Goal: Contribute content: Contribute content

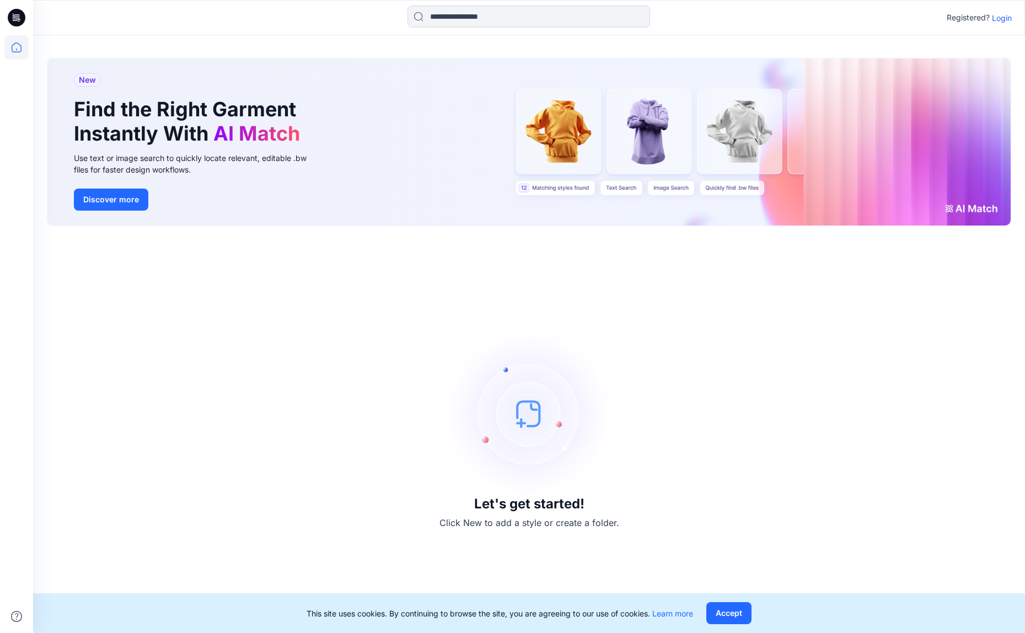
click at [1004, 17] on p "Login" at bounding box center [1002, 18] width 20 height 12
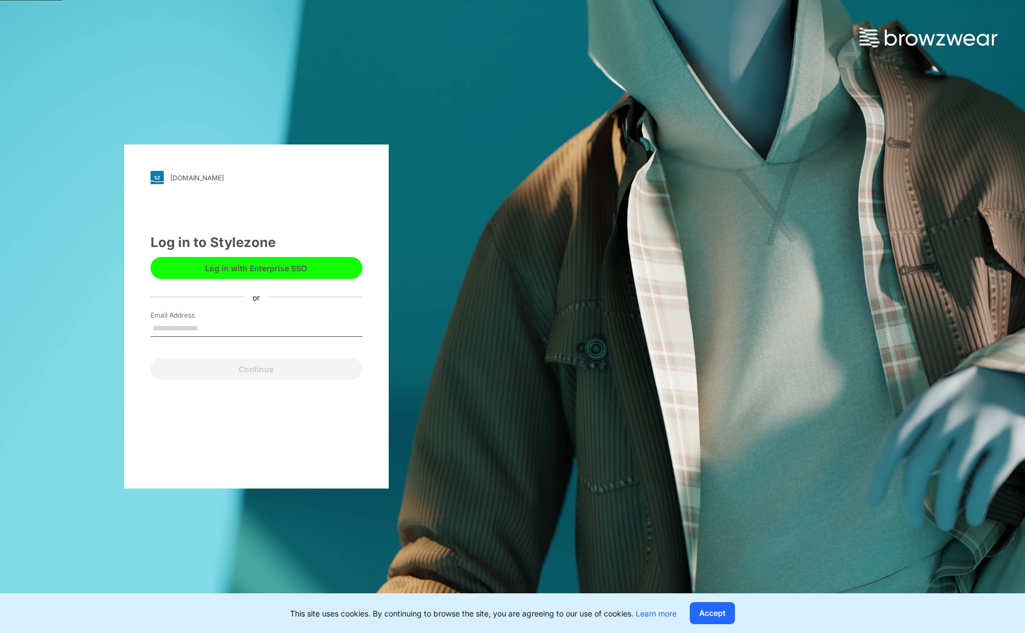
click at [173, 328] on input "Email Address" at bounding box center [257, 328] width 212 height 17
type input "**********"
click at [238, 371] on button "Continue" at bounding box center [257, 369] width 212 height 22
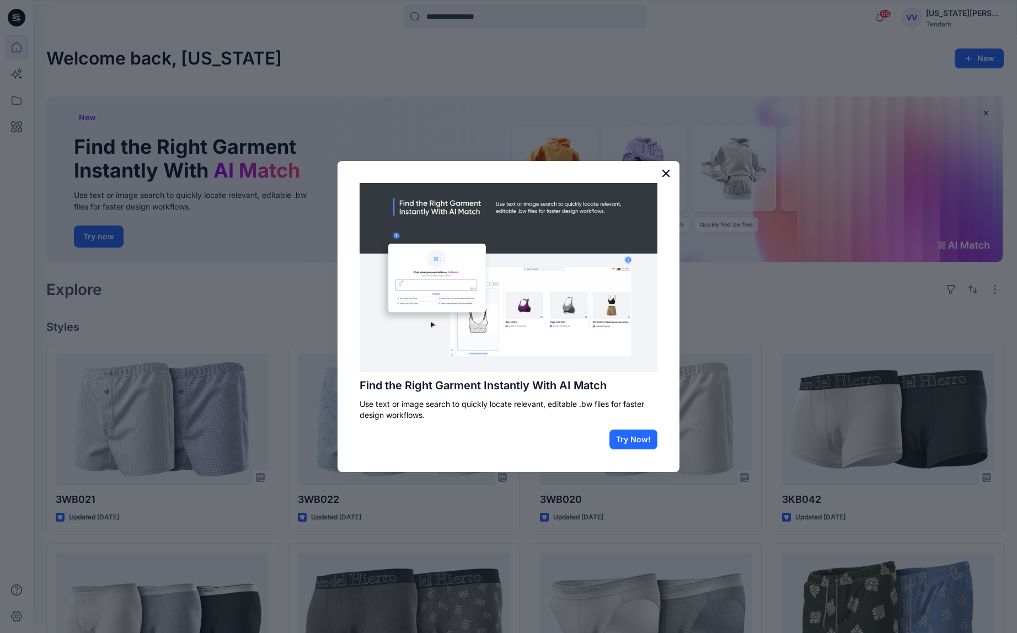
click at [666, 173] on button "×" at bounding box center [666, 173] width 10 height 18
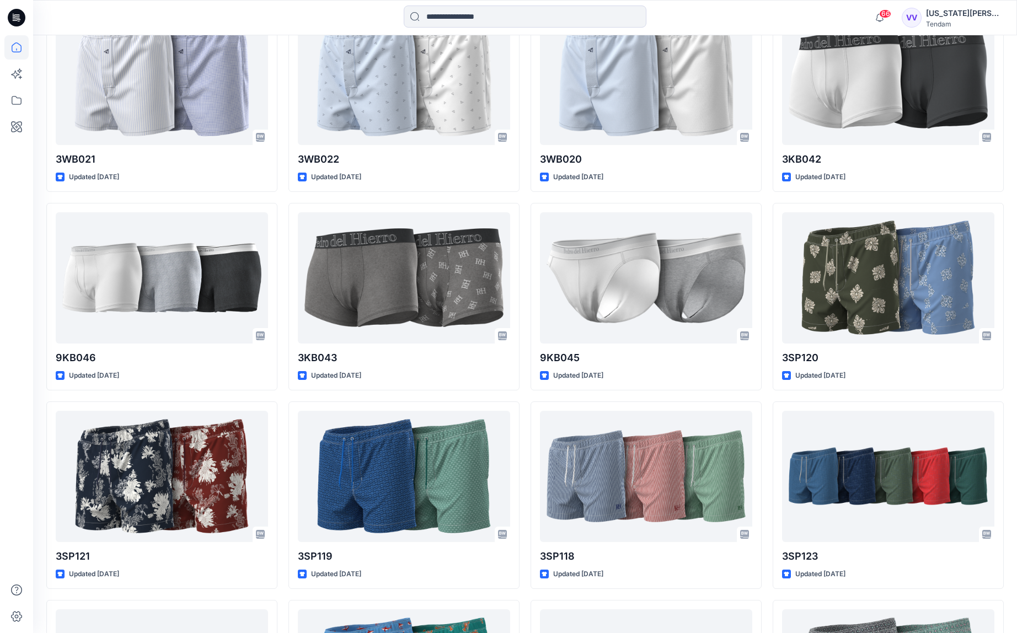
scroll to position [335, 0]
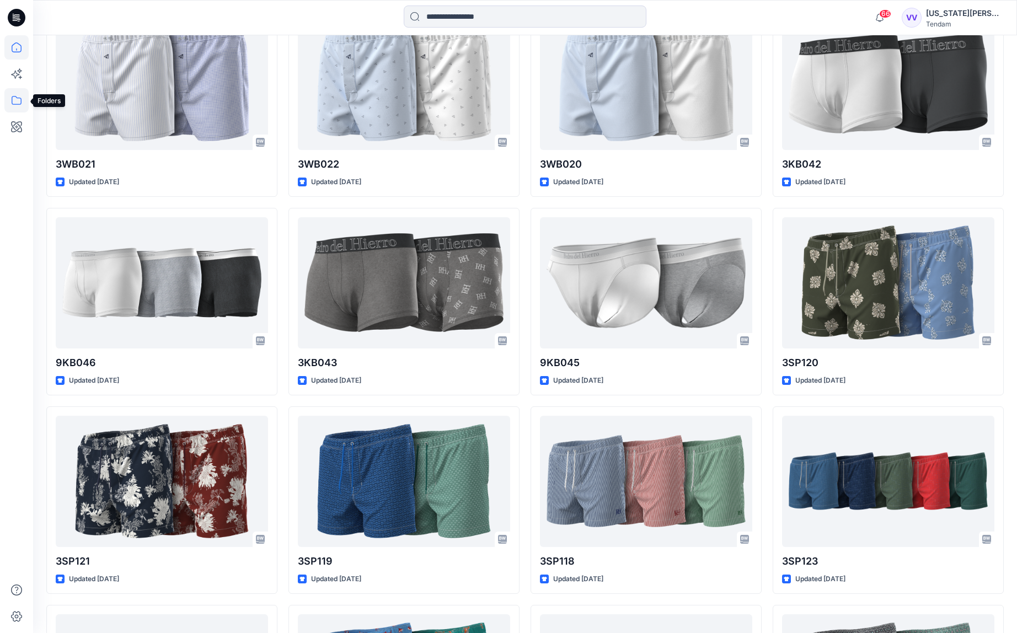
click at [15, 102] on icon at bounding box center [16, 100] width 24 height 24
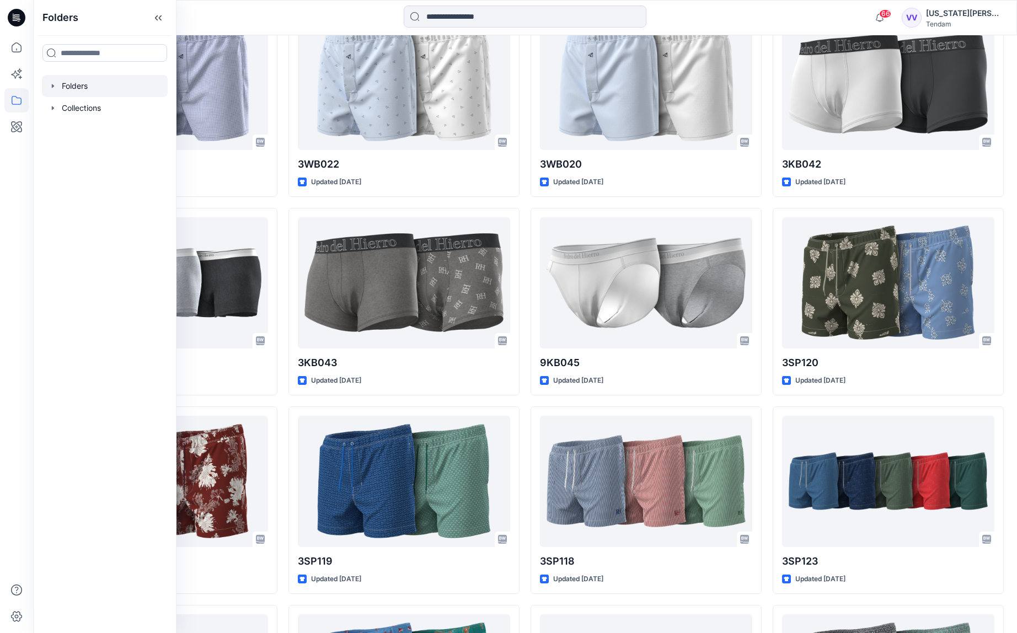
click at [75, 85] on div at bounding box center [105, 86] width 126 height 22
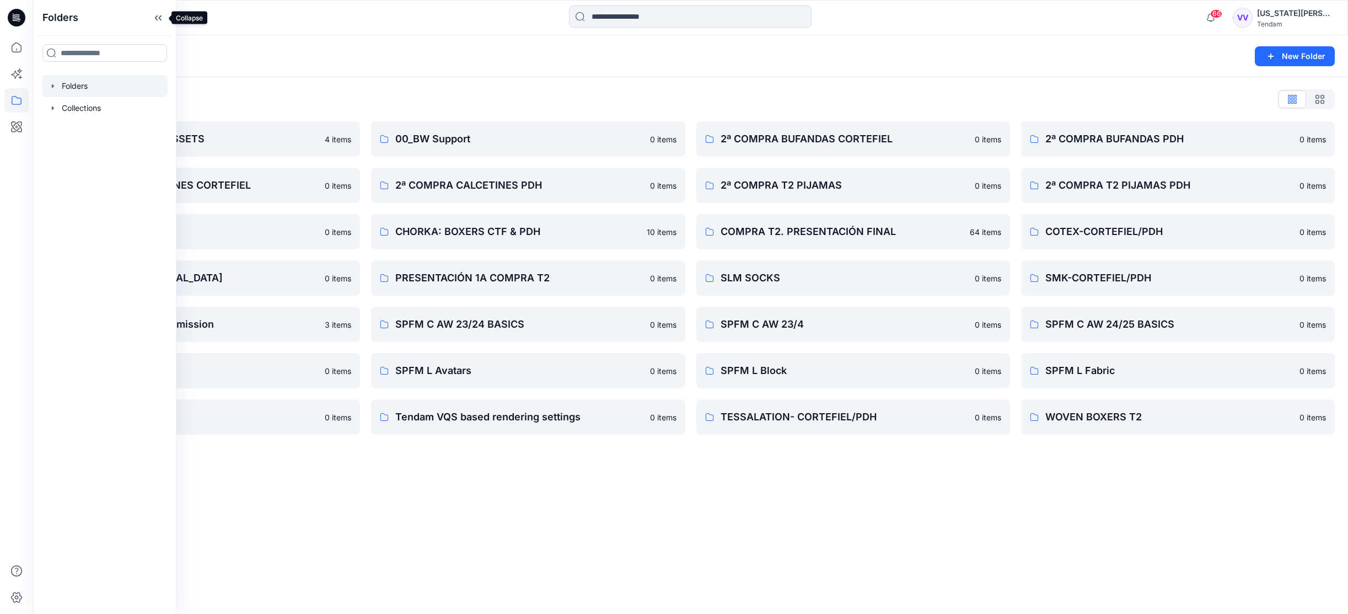
click at [160, 13] on icon at bounding box center [158, 18] width 18 height 18
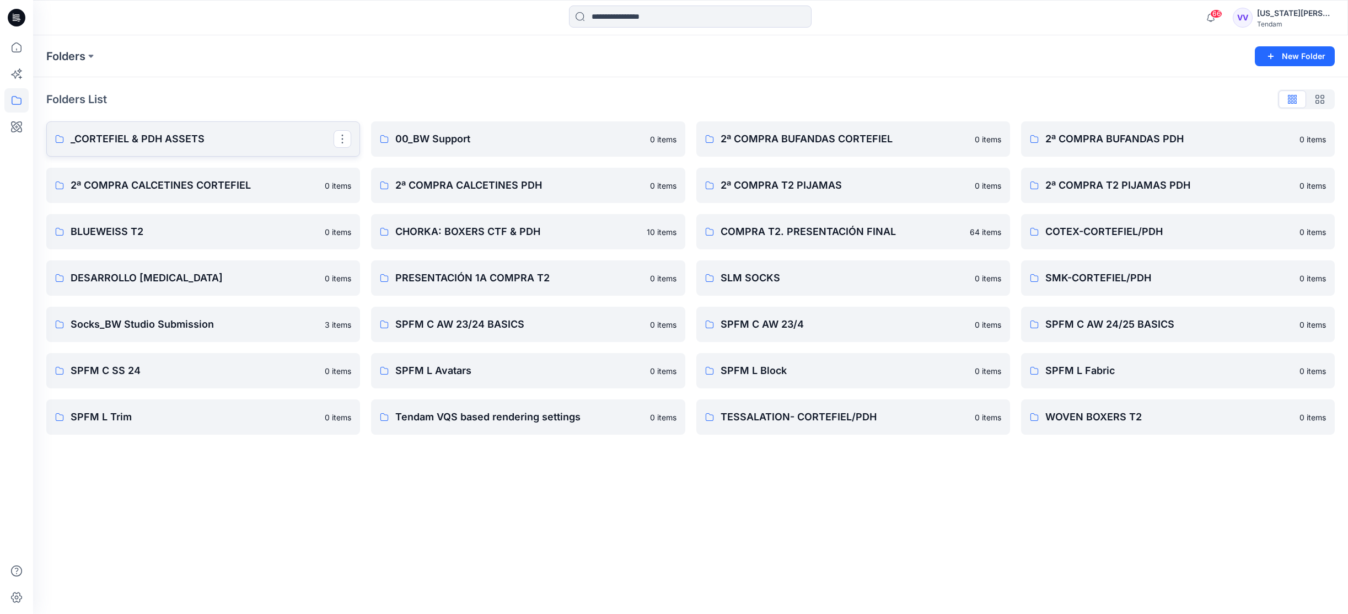
click at [291, 140] on p "_CORTEFIEL & PDH ASSETS" at bounding box center [202, 138] width 263 height 15
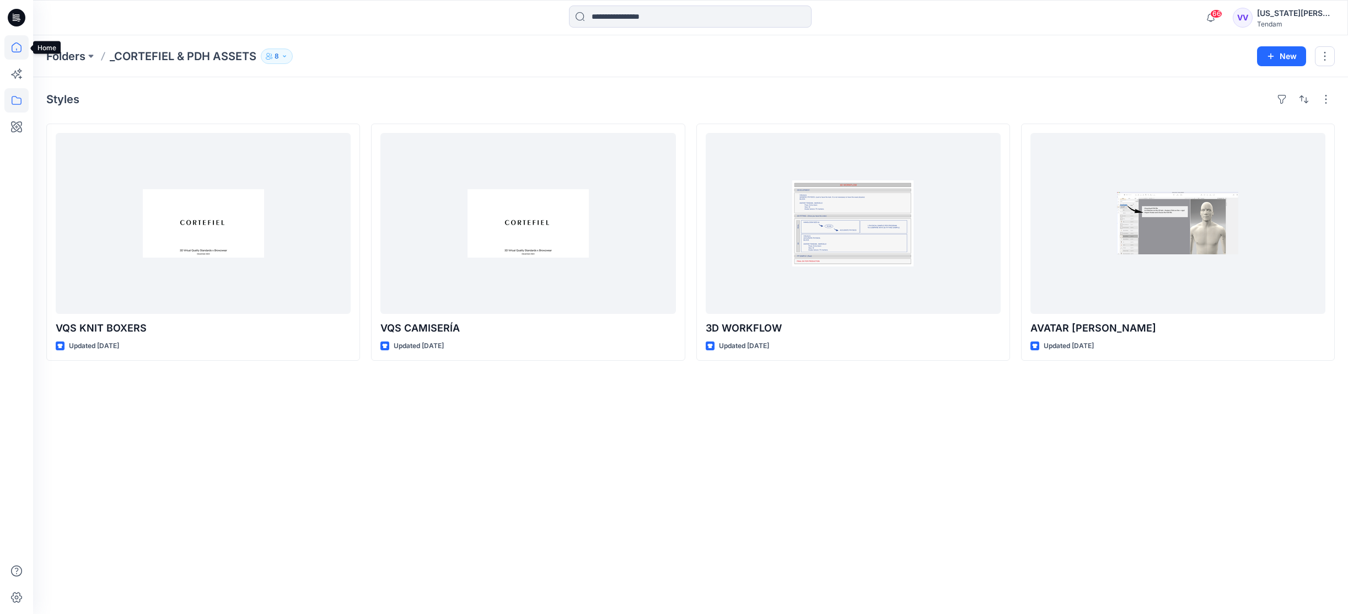
click at [16, 49] on icon at bounding box center [16, 47] width 24 height 24
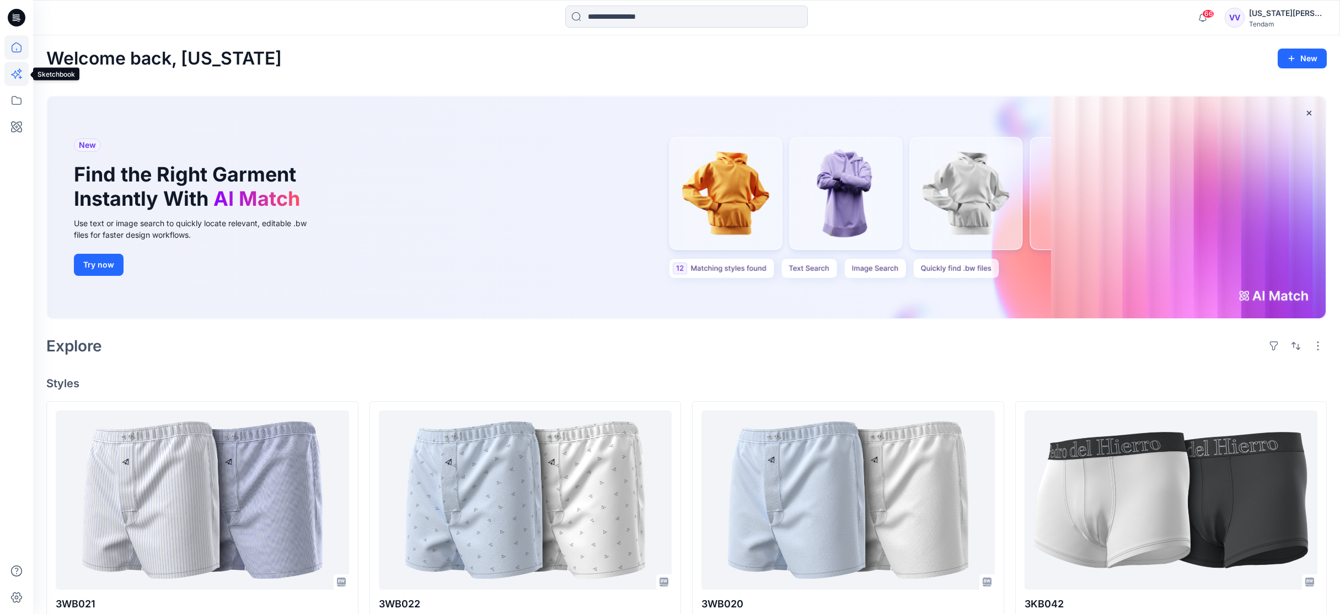
click at [17, 74] on icon at bounding box center [16, 74] width 24 height 24
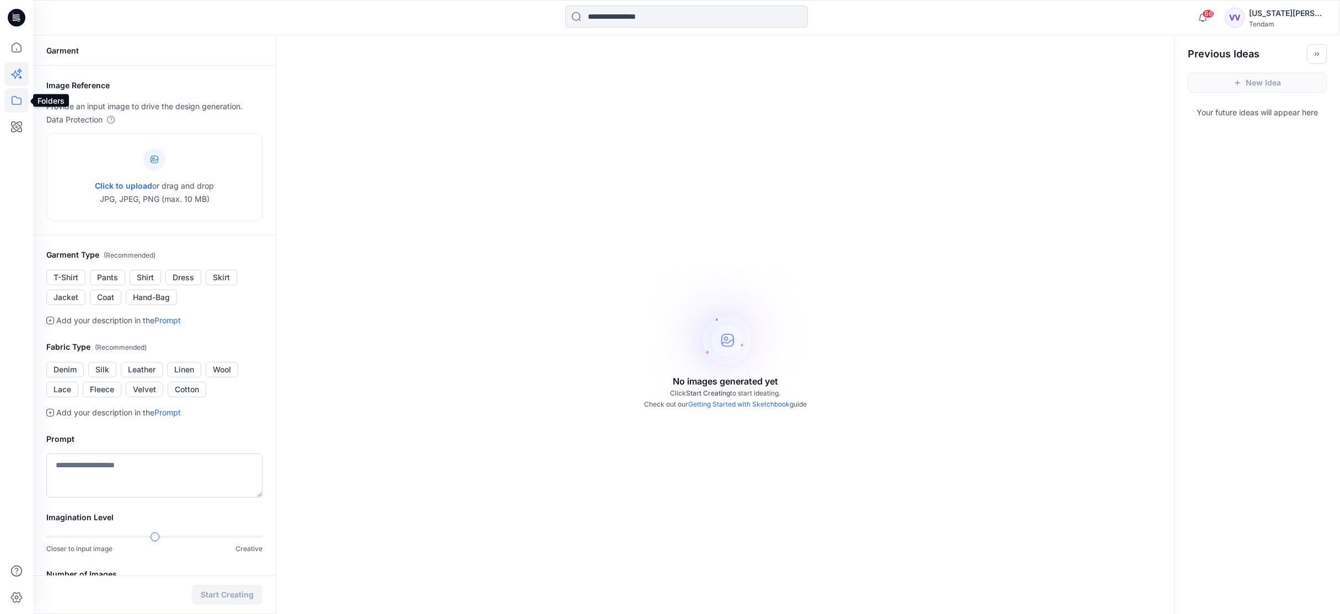
click at [18, 100] on icon at bounding box center [16, 100] width 24 height 24
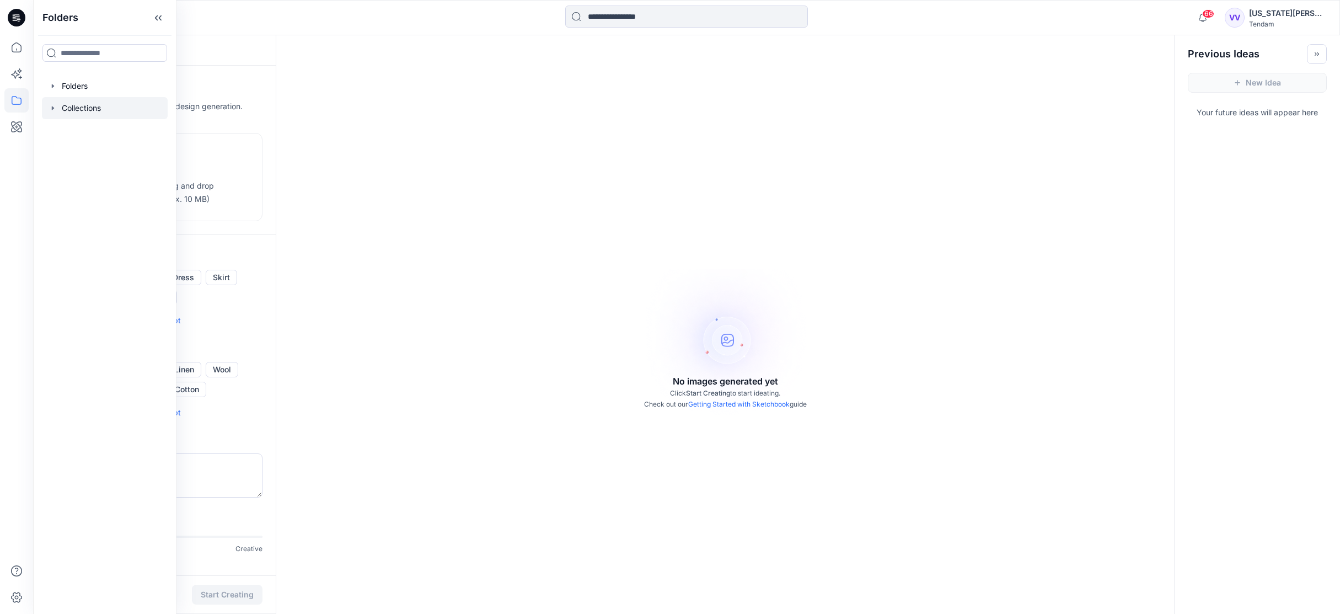
click at [81, 106] on div at bounding box center [105, 108] width 126 height 22
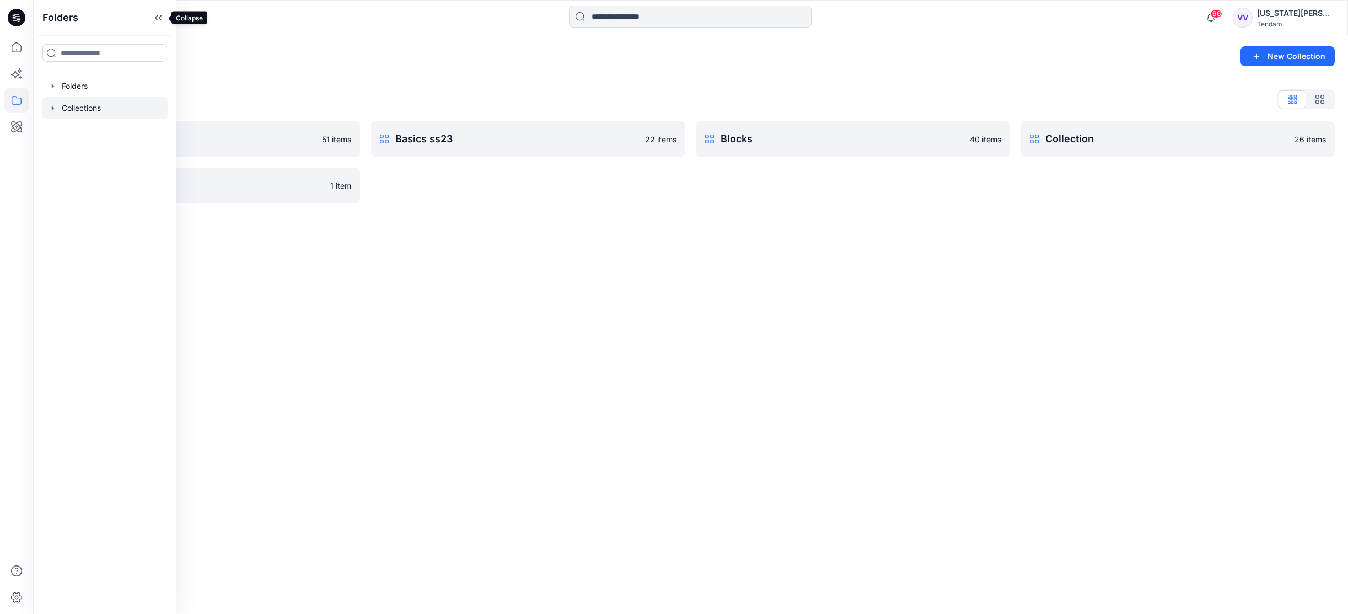
click at [156, 17] on icon at bounding box center [158, 18] width 18 height 18
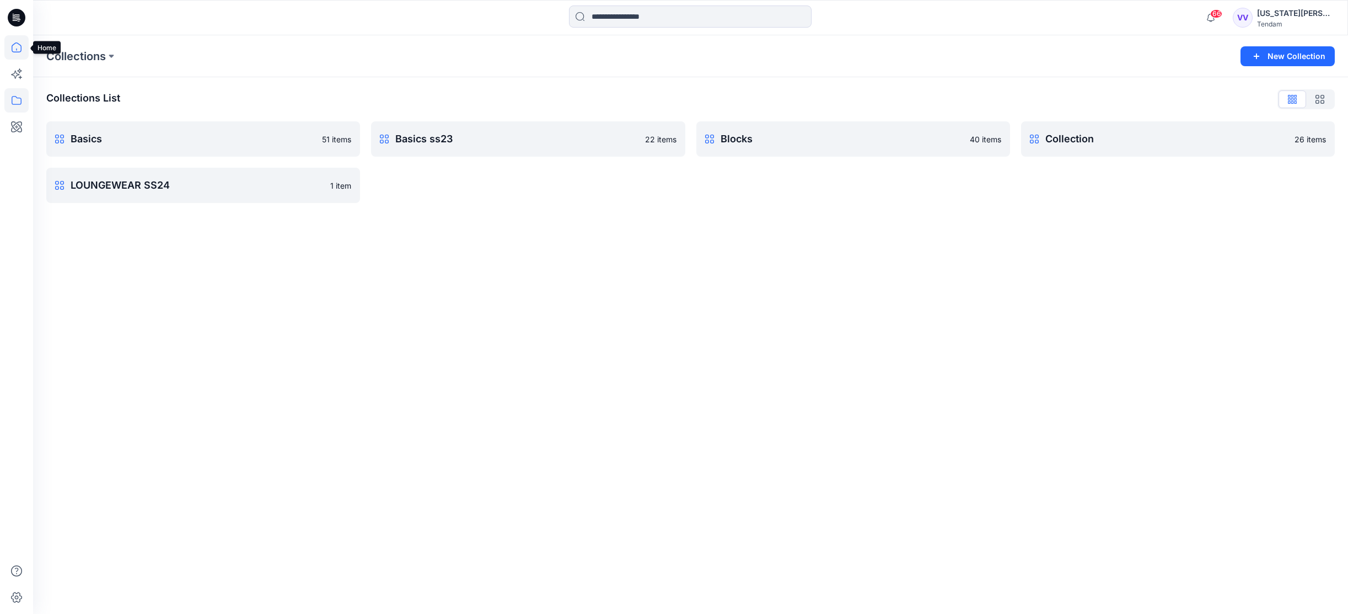
click at [16, 44] on icon at bounding box center [16, 47] width 24 height 24
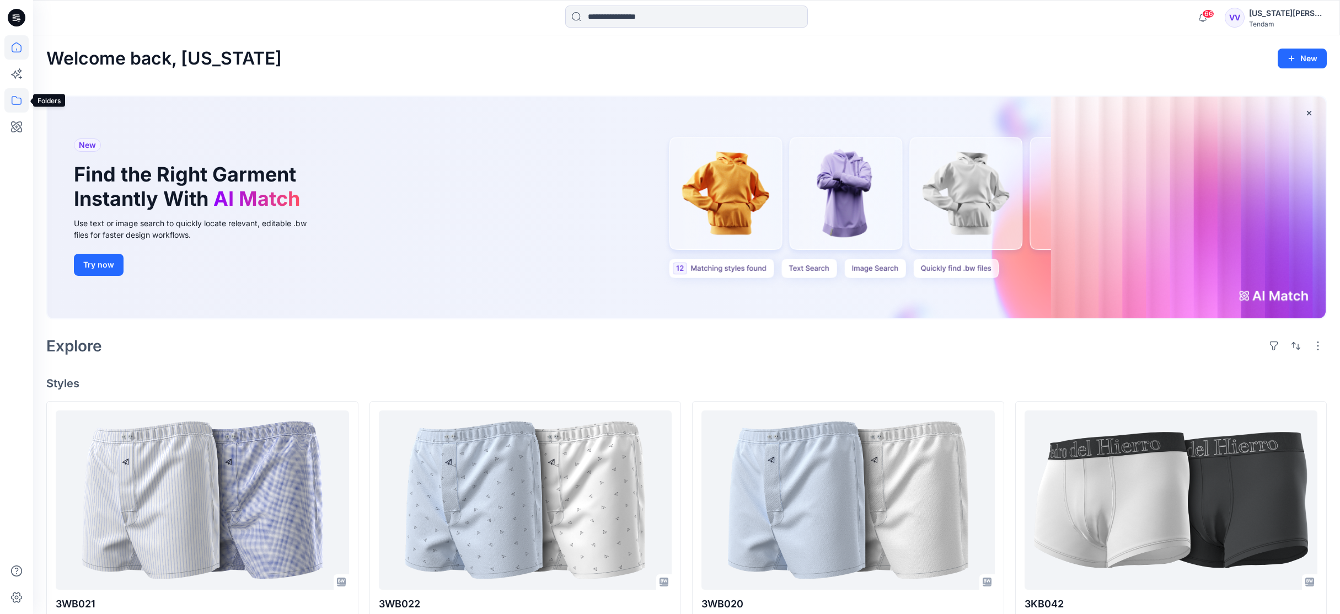
click at [17, 100] on icon at bounding box center [16, 100] width 24 height 24
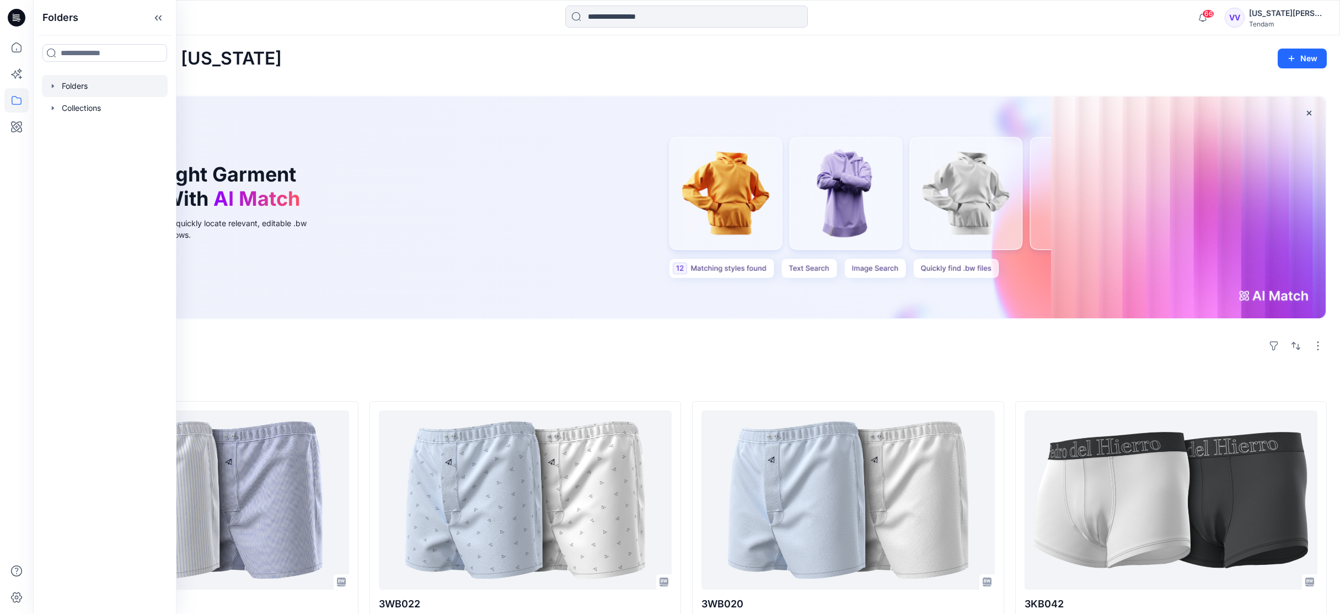
click at [73, 85] on div at bounding box center [105, 86] width 126 height 22
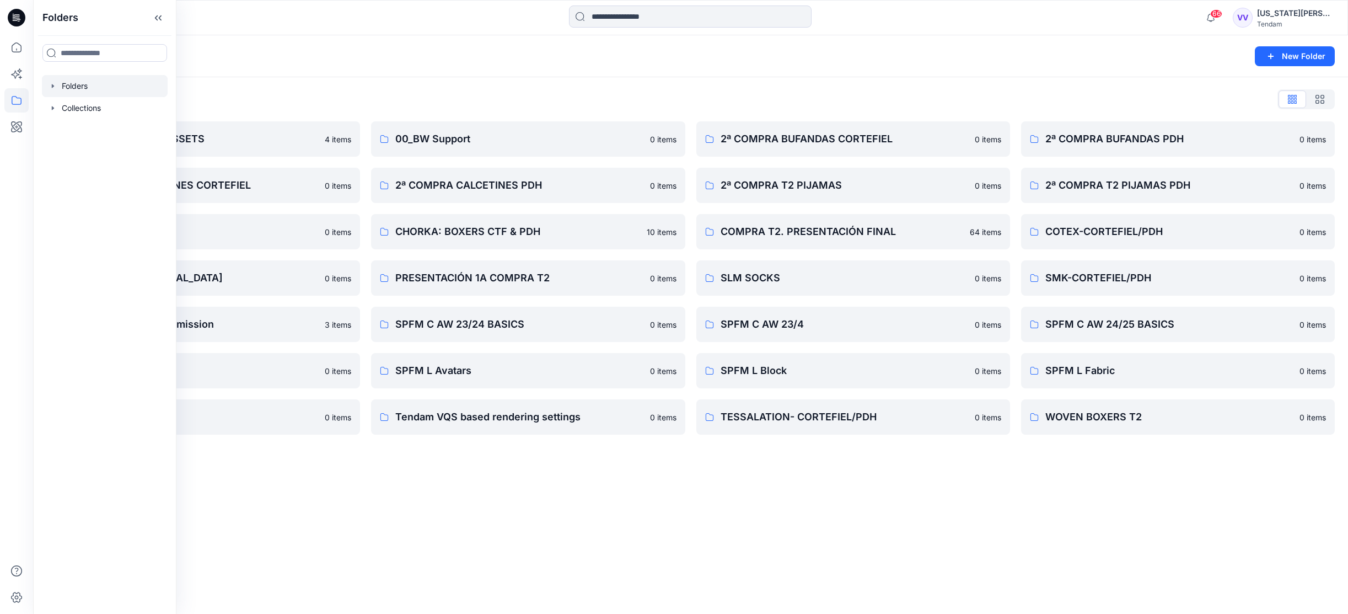
click at [554, 533] on div "Folders New Folder Folders List _CORTEFIEL & PDH ASSETS 4 items 2ª COMPRA CALCE…" at bounding box center [690, 324] width 1315 height 579
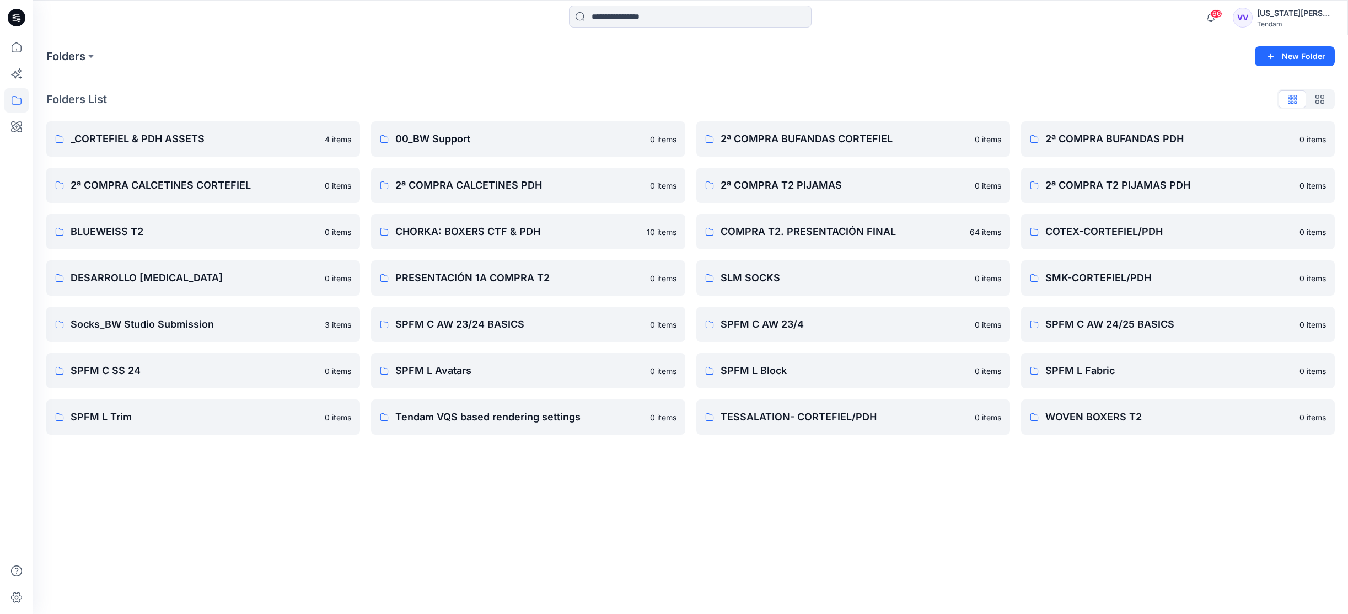
click at [1025, 12] on div "[US_STATE][PERSON_NAME]" at bounding box center [1295, 13] width 77 height 13
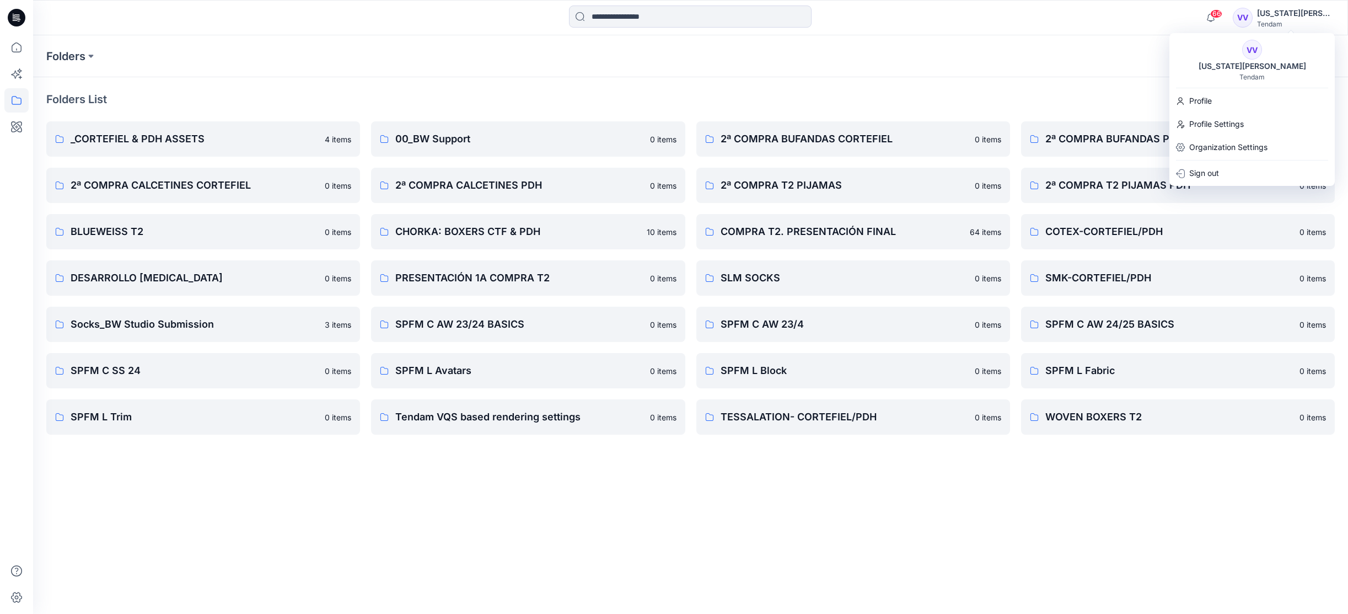
click at [1025, 80] on div "Folders List _CORTEFIEL & PDH ASSETS 4 items 2ª COMPRA CALCETINES CORTEFIEL 0 i…" at bounding box center [690, 262] width 1315 height 371
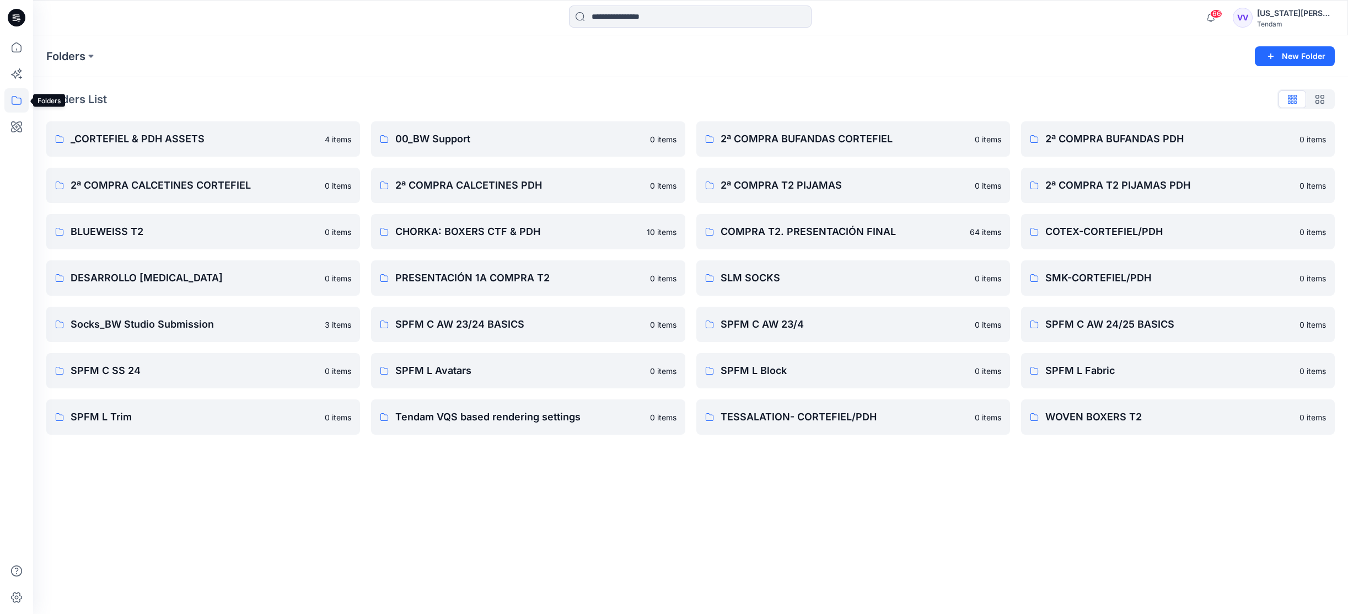
click at [21, 103] on icon at bounding box center [17, 100] width 10 height 9
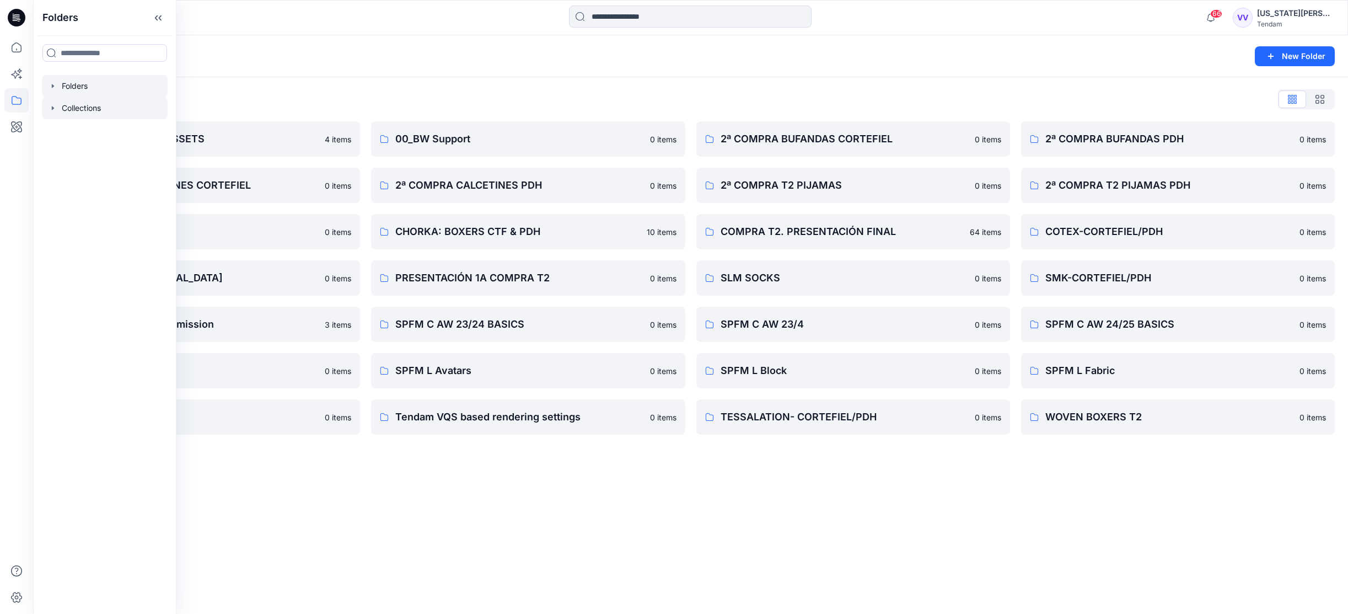
click at [73, 109] on div at bounding box center [105, 108] width 126 height 22
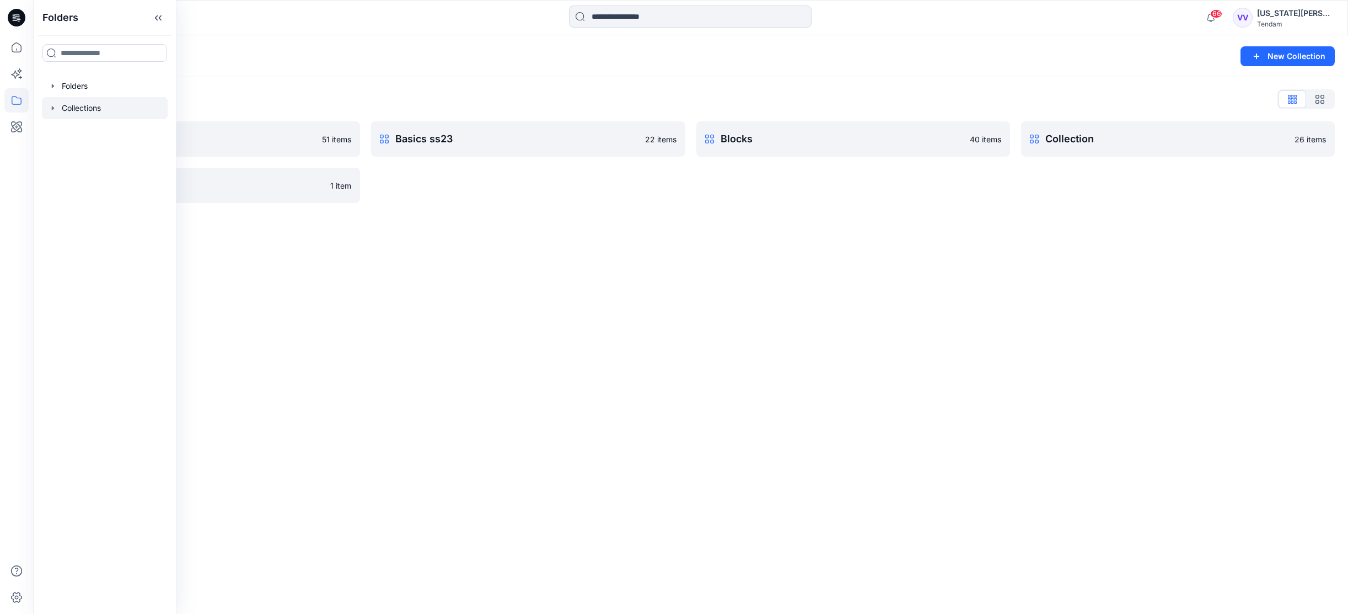
click at [644, 294] on div "Collections New Collection Collections List Basics 51 items LOUNGEWEAR SS24 1 i…" at bounding box center [690, 324] width 1315 height 579
click at [1025, 140] on p "Collection" at bounding box center [1177, 138] width 263 height 15
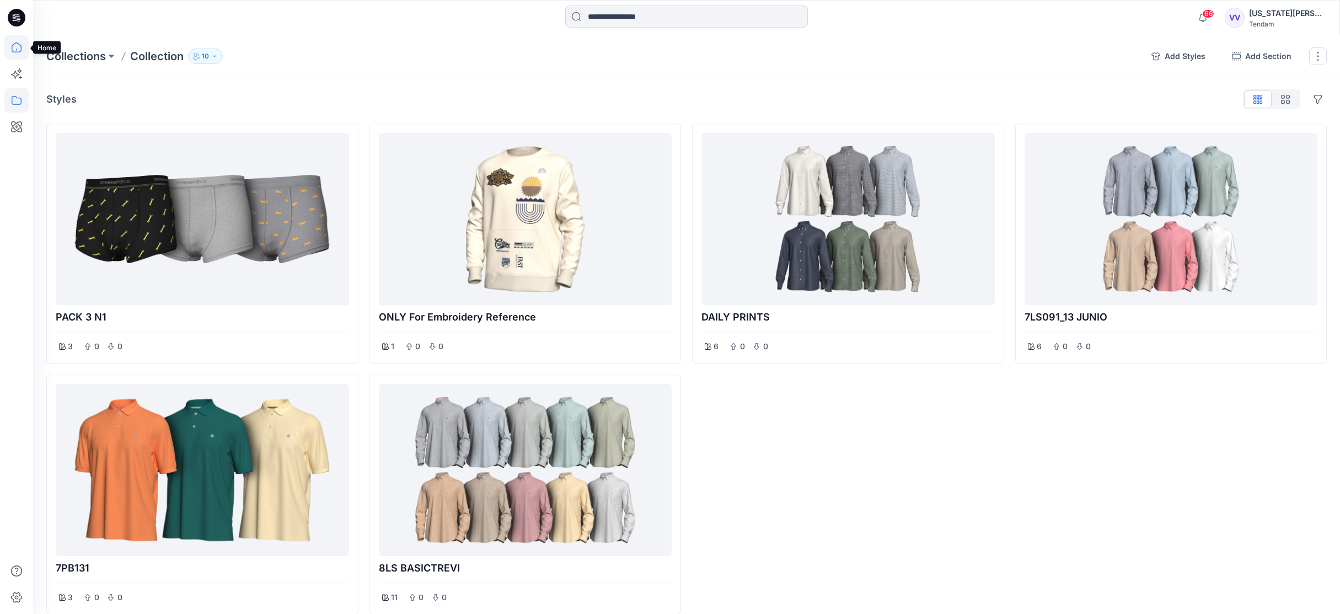
click at [17, 47] on icon at bounding box center [16, 47] width 24 height 24
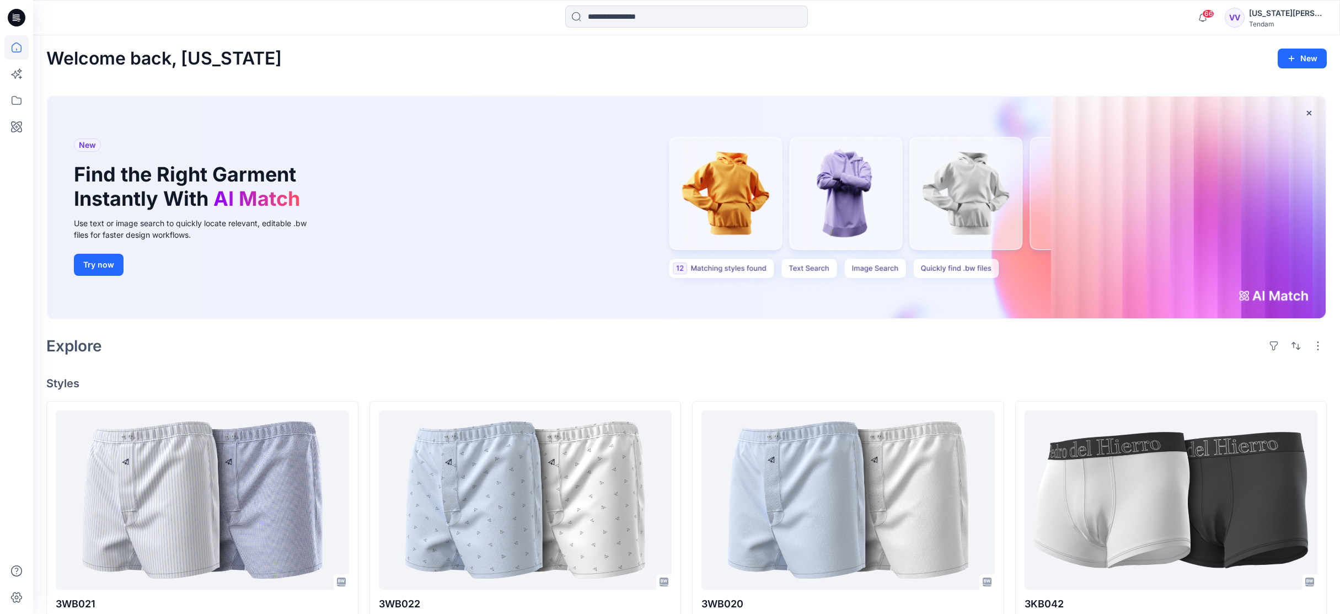
click at [17, 18] on icon at bounding box center [18, 18] width 4 height 1
click at [19, 15] on icon at bounding box center [17, 17] width 18 height 35
click at [17, 49] on icon at bounding box center [16, 47] width 24 height 24
click at [17, 70] on icon at bounding box center [16, 74] width 24 height 24
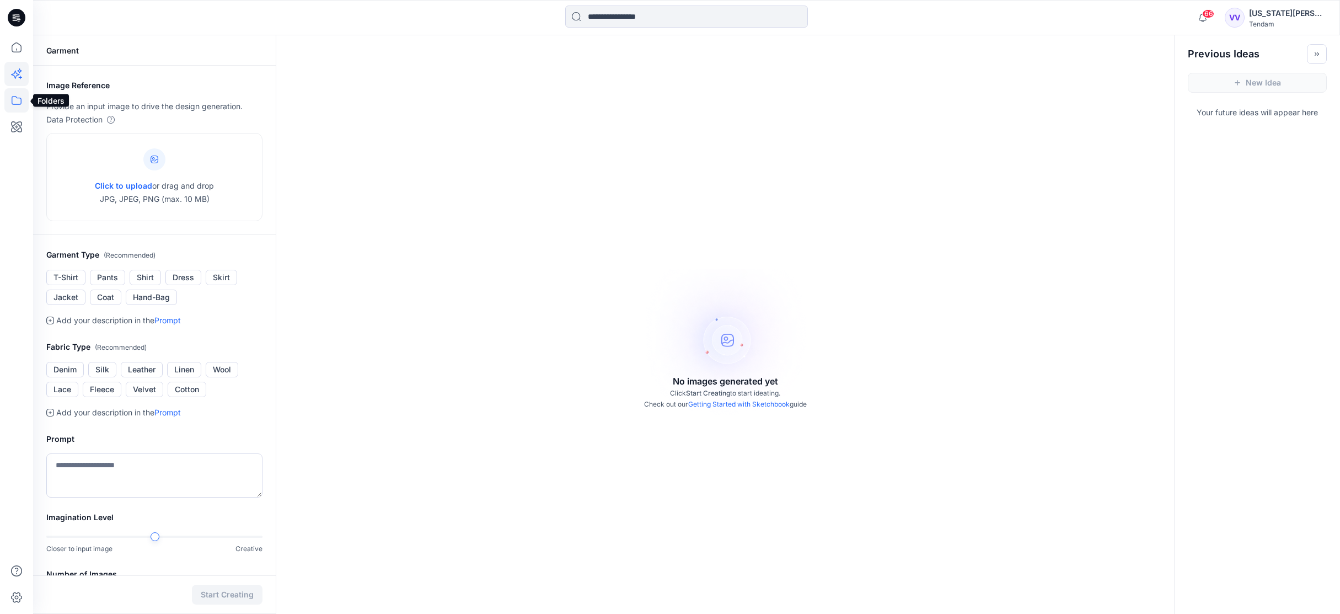
click at [17, 98] on icon at bounding box center [16, 100] width 24 height 24
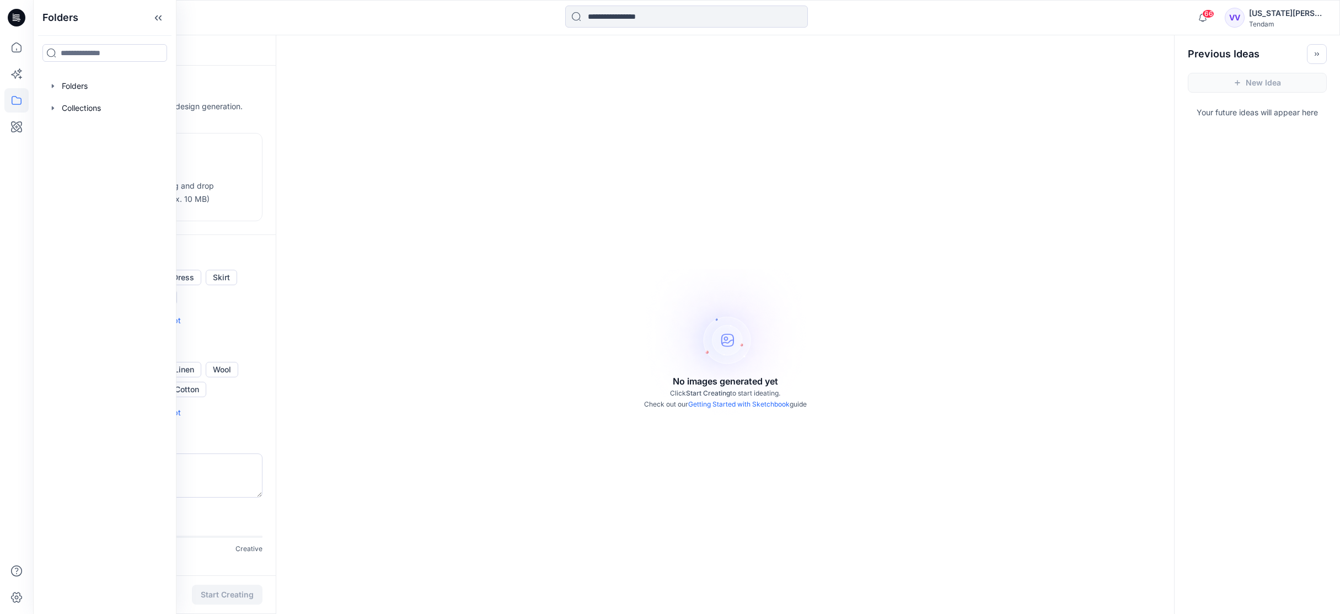
click at [17, 100] on icon at bounding box center [16, 100] width 24 height 24
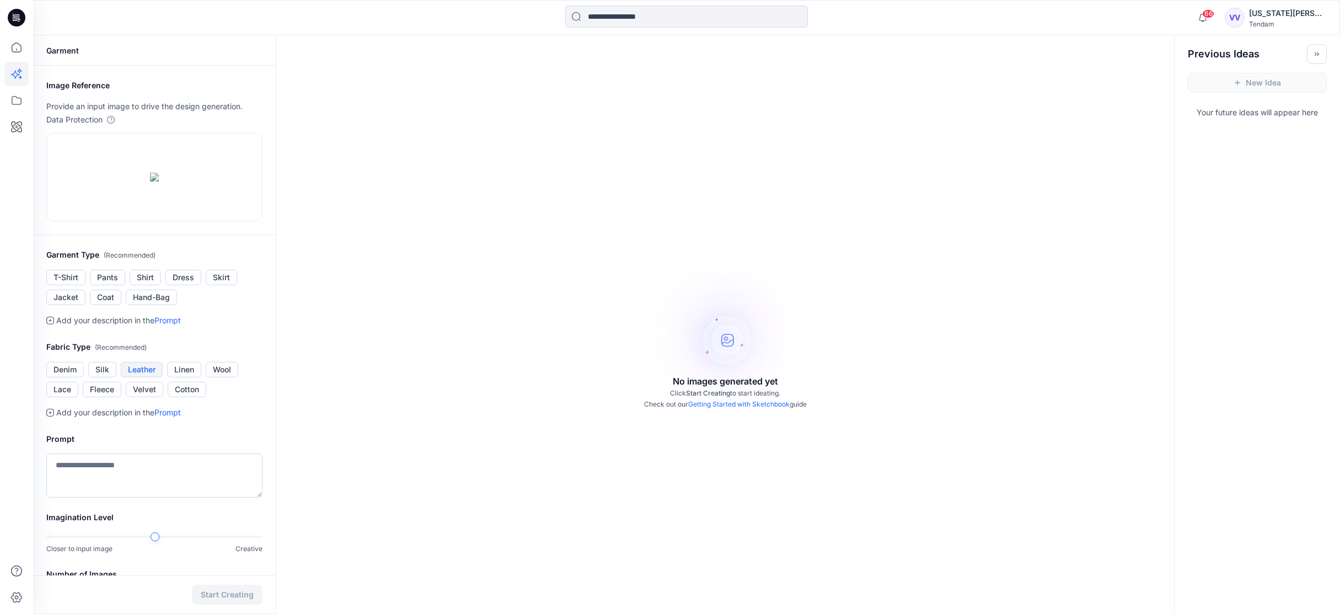
click at [139, 377] on button "Leather" at bounding box center [142, 369] width 42 height 15
click at [74, 47] on div "Garment" at bounding box center [154, 50] width 243 height 30
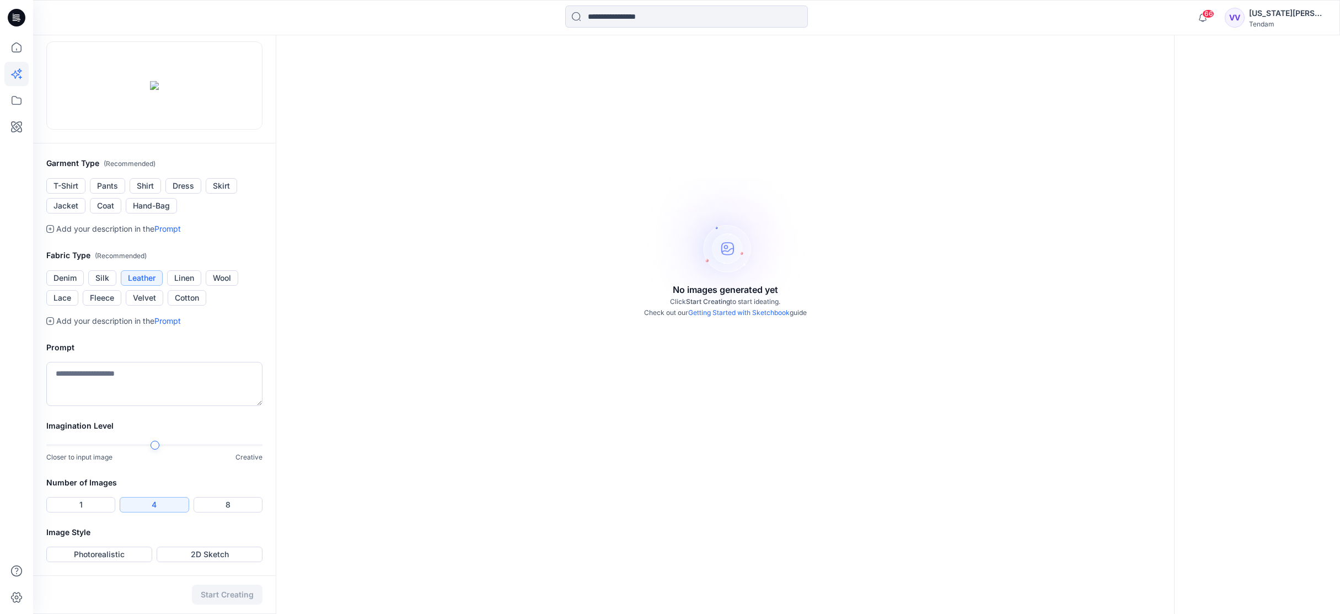
scroll to position [176, 0]
click at [208, 552] on button "2D Sketch" at bounding box center [210, 554] width 106 height 15
click at [223, 594] on button "Start Creating" at bounding box center [227, 595] width 71 height 20
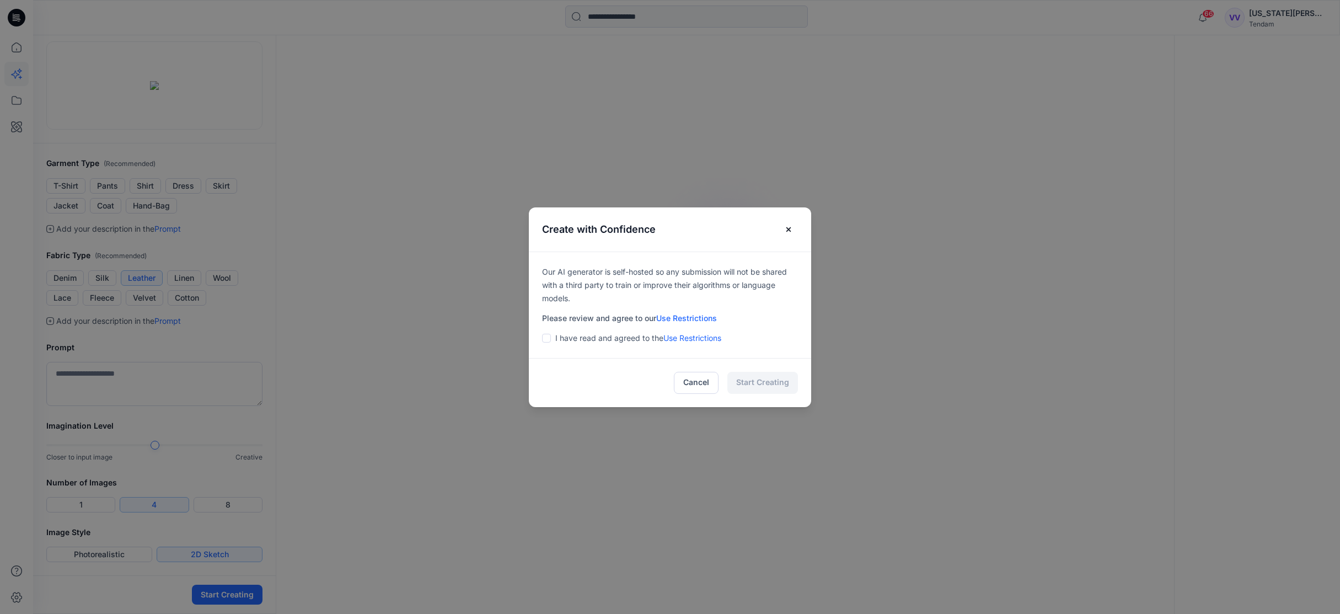
click at [551, 336] on span at bounding box center [546, 338] width 9 height 9
click at [775, 384] on button "Start Creating" at bounding box center [762, 383] width 71 height 22
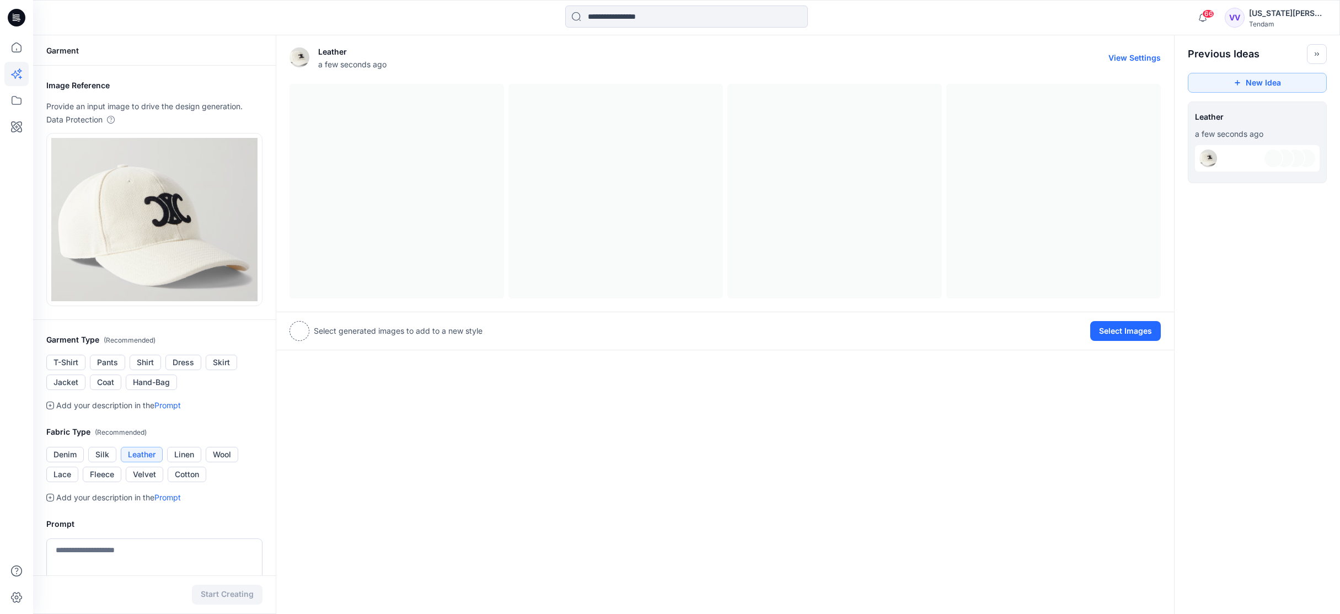
click at [724, 258] on div at bounding box center [725, 191] width 871 height 215
click at [421, 237] on div at bounding box center [725, 191] width 871 height 215
click at [422, 238] on div at bounding box center [725, 191] width 871 height 215
click at [1025, 328] on button "Select Images" at bounding box center [1125, 331] width 71 height 20
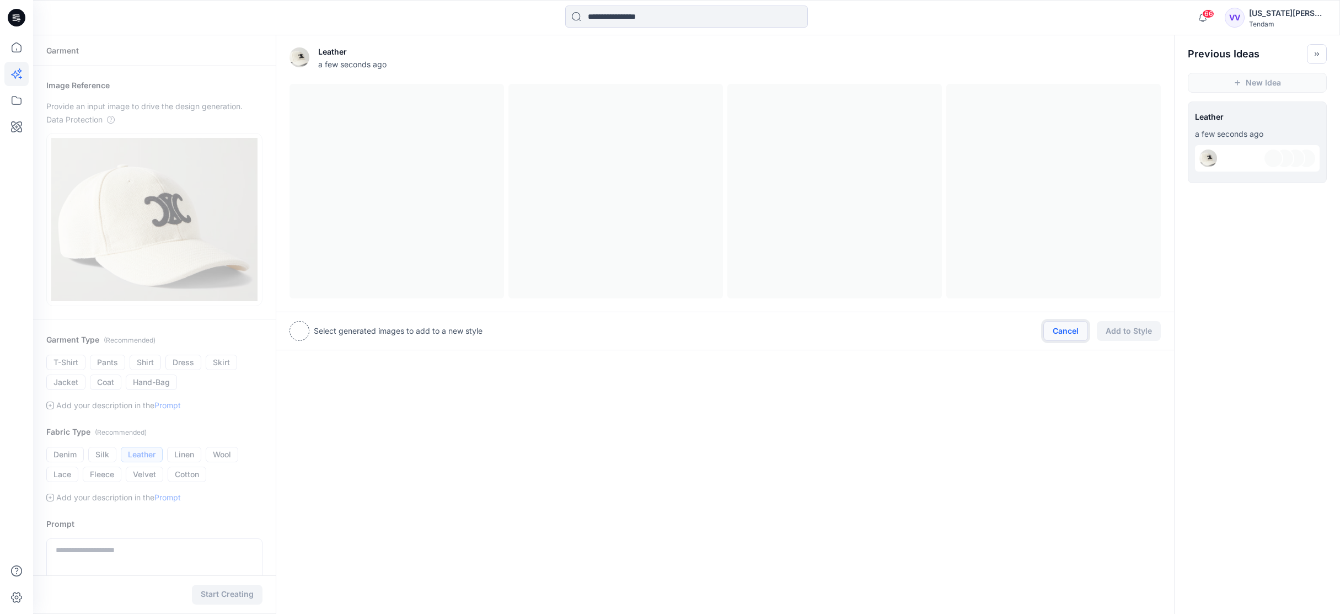
click at [1025, 329] on button "Cancel" at bounding box center [1065, 331] width 45 height 20
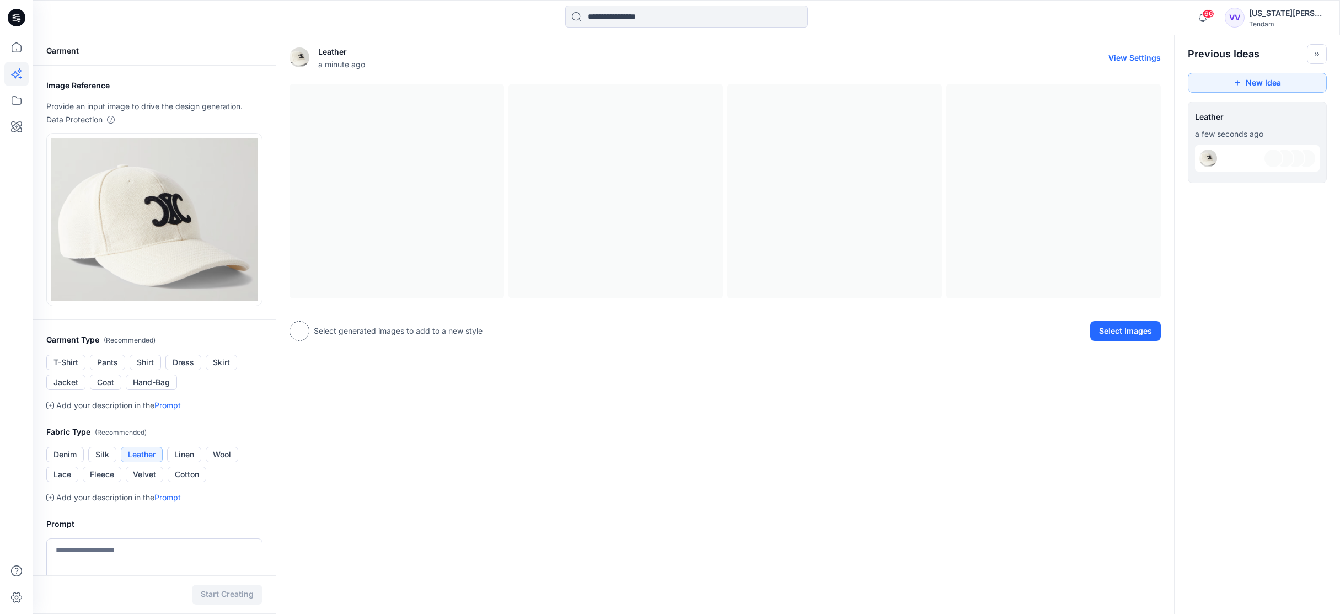
click at [1025, 56] on button "View Settings" at bounding box center [1135, 57] width 52 height 9
click at [305, 330] on div at bounding box center [300, 331] width 20 height 20
click at [347, 330] on p "Select generated images to add to a new style" at bounding box center [398, 330] width 169 height 13
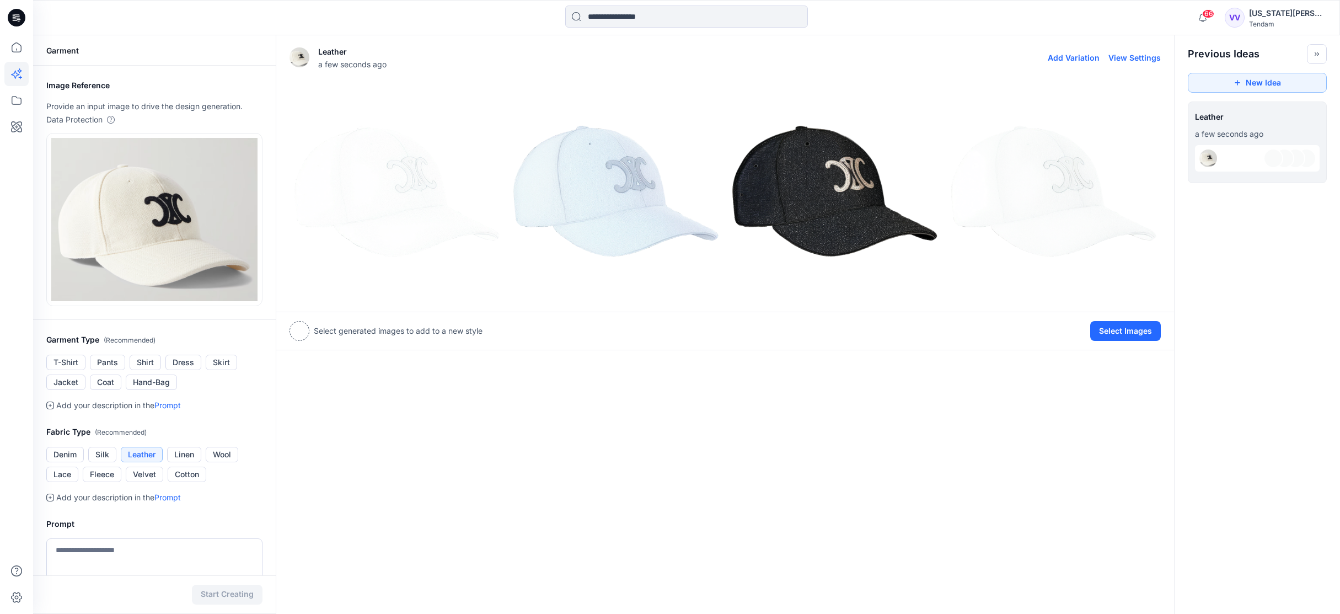
drag, startPoint x: 987, startPoint y: 182, endPoint x: 919, endPoint y: 190, distance: 68.9
click at [924, 189] on div at bounding box center [725, 191] width 871 height 215
click at [816, 194] on img at bounding box center [834, 190] width 213 height 213
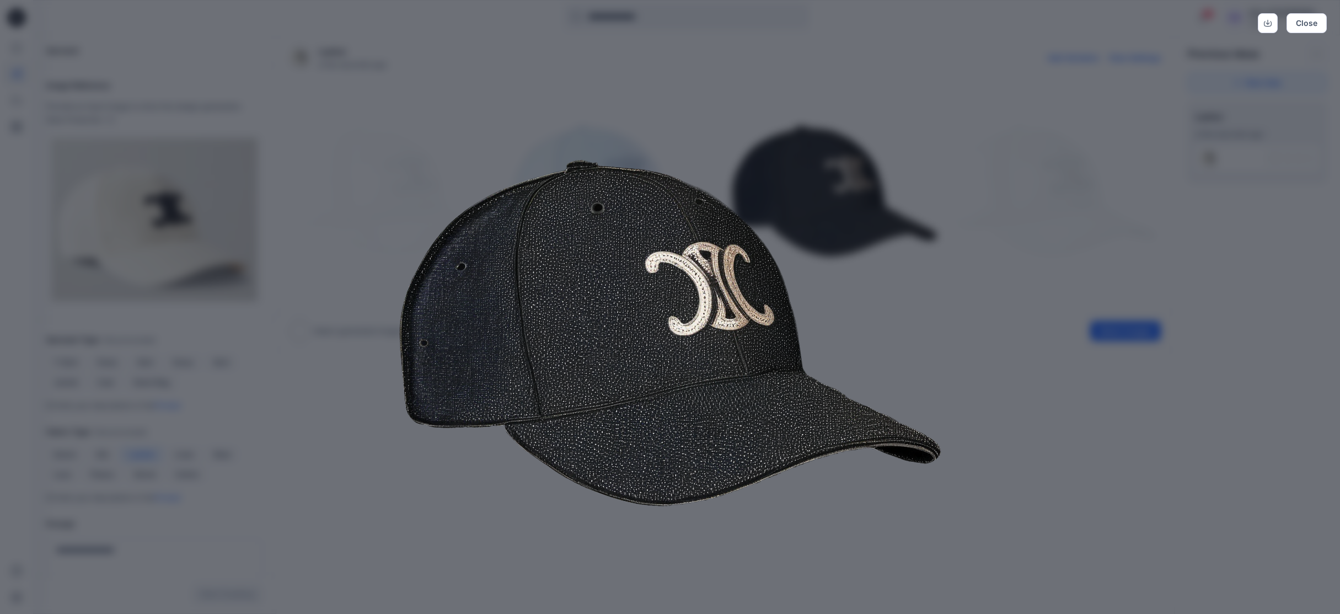
click at [813, 197] on img at bounding box center [670, 333] width 565 height 565
click at [733, 148] on img at bounding box center [670, 333] width 565 height 565
drag, startPoint x: 1058, startPoint y: 102, endPoint x: 1213, endPoint y: 52, distance: 162.9
click at [1025, 95] on div "Close" at bounding box center [670, 307] width 1340 height 614
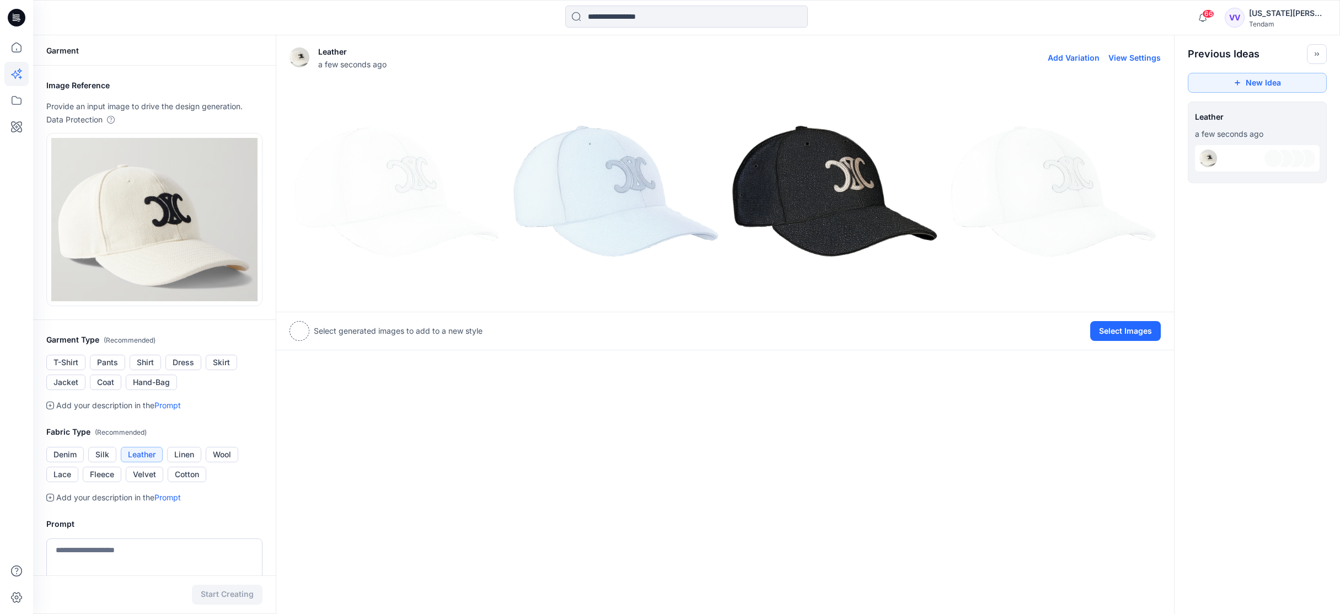
click at [620, 179] on img at bounding box center [615, 190] width 213 height 213
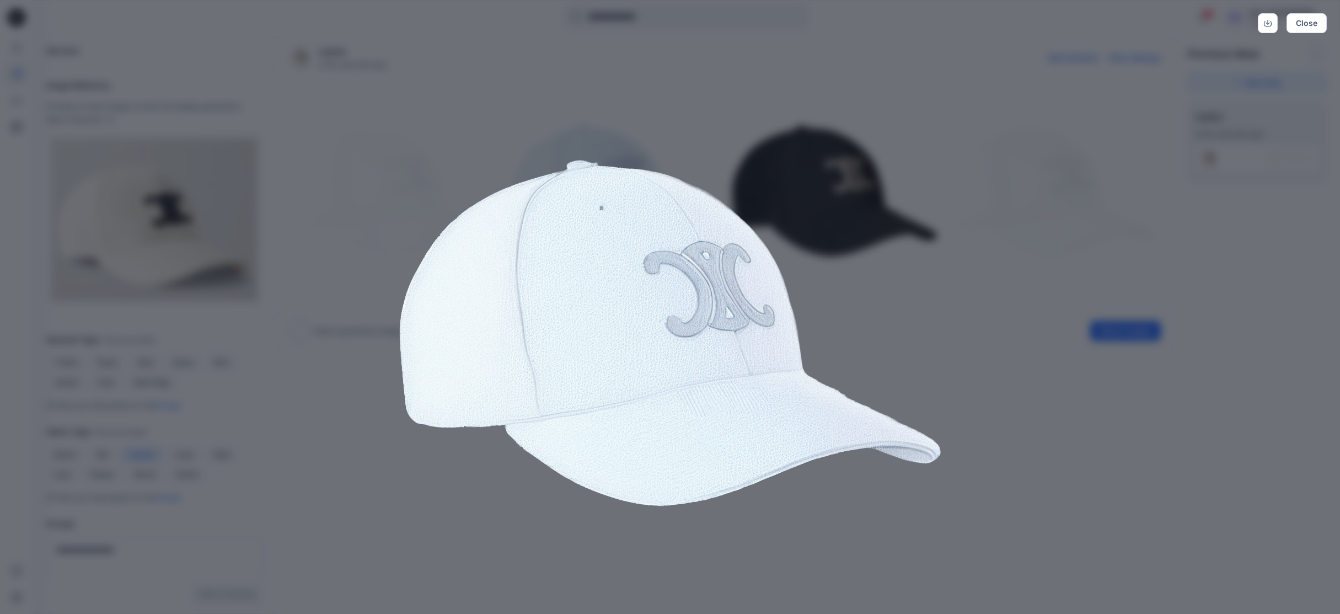
click at [876, 123] on img at bounding box center [670, 333] width 565 height 565
click at [1025, 23] on button "Close" at bounding box center [1307, 23] width 40 height 20
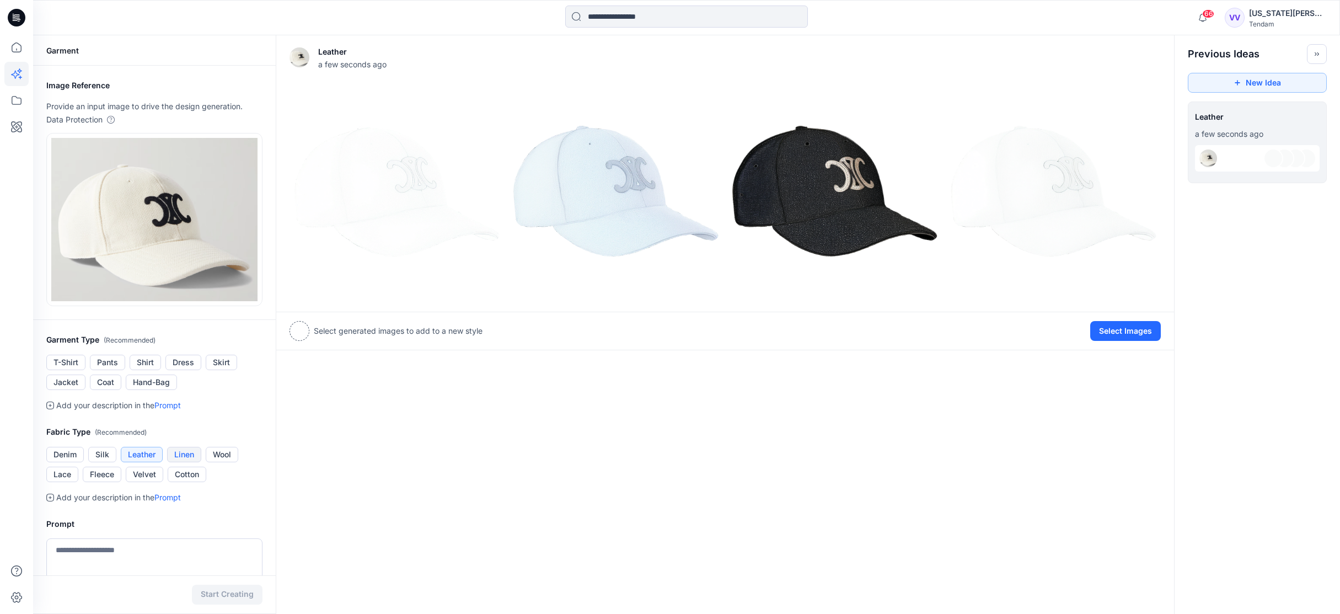
click at [189, 452] on button "Linen" at bounding box center [184, 454] width 34 height 15
click at [218, 594] on button "Start Creating" at bounding box center [227, 595] width 71 height 20
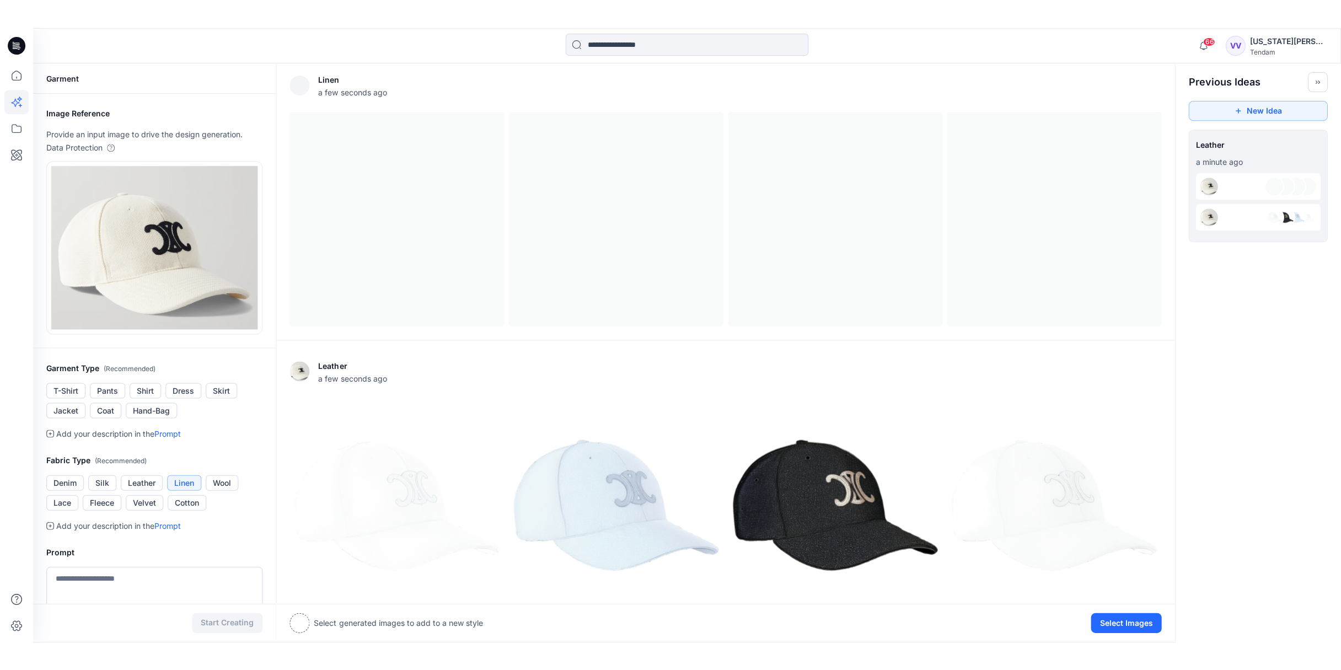
scroll to position [4, 0]
